Goal: Task Accomplishment & Management: Use online tool/utility

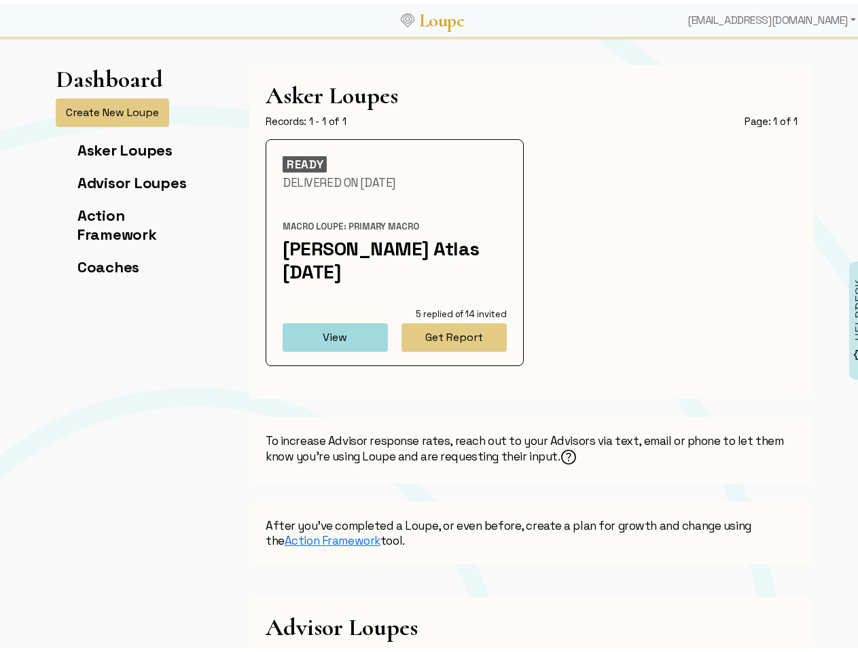
click at [737, 16] on div "[EMAIL_ADDRESS][DOMAIN_NAME]" at bounding box center [771, 16] width 179 height 27
click at [107, 109] on button "Create New Loupe" at bounding box center [113, 108] width 114 height 29
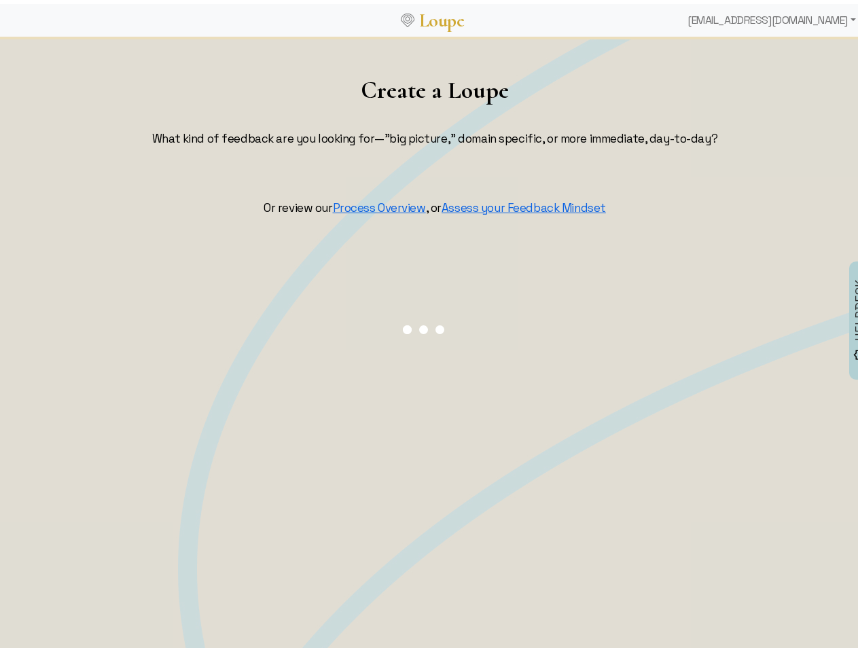
click at [330, 334] on div at bounding box center [425, 326] width 854 height 673
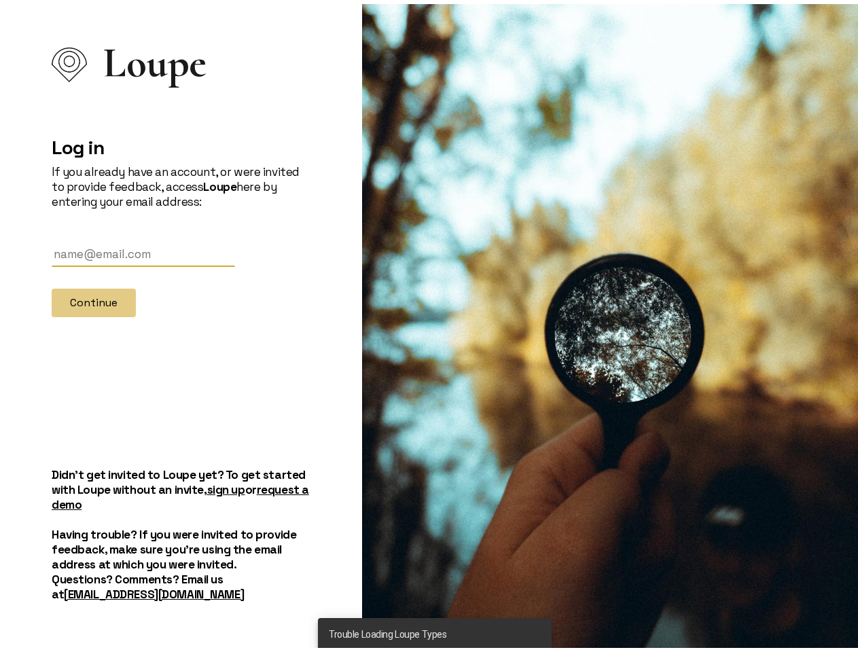
click at [448, 334] on div at bounding box center [616, 326] width 508 height 652
click at [565, 453] on div at bounding box center [616, 326] width 508 height 652
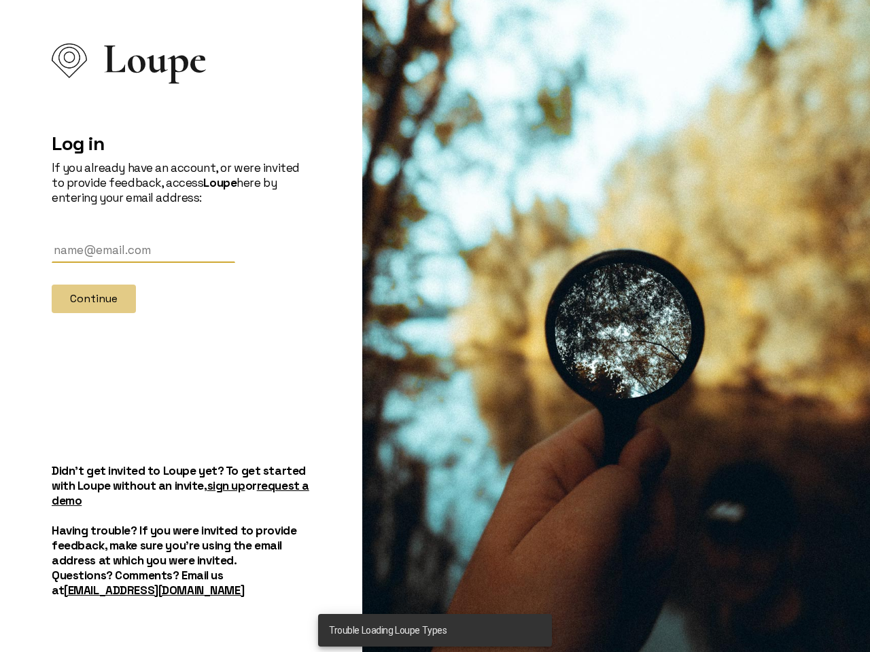
click at [848, 317] on div at bounding box center [616, 326] width 508 height 652
